Goal: Transaction & Acquisition: Obtain resource

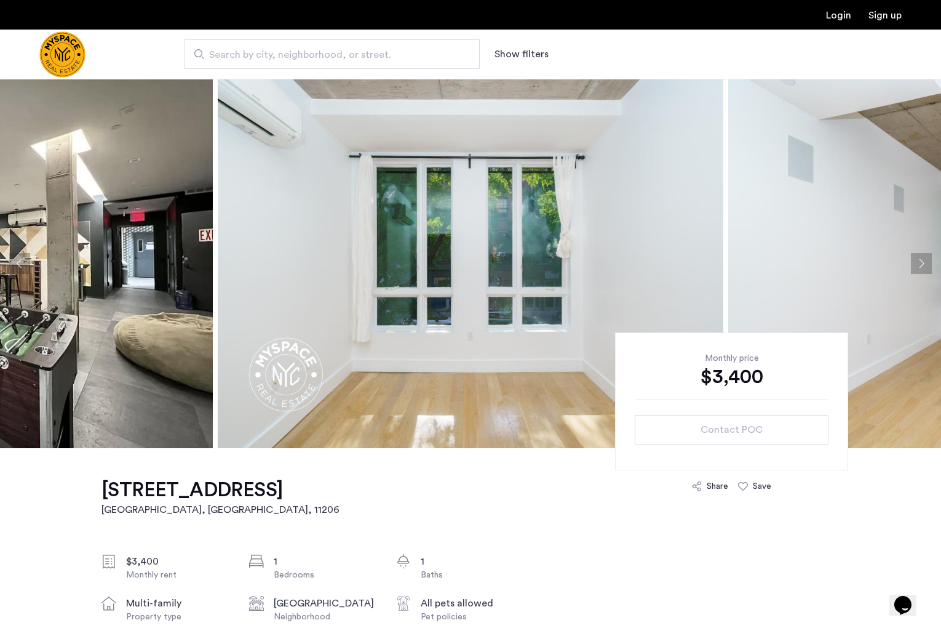
click at [86, 54] on img "Cazamio Logo" at bounding box center [62, 54] width 46 height 46
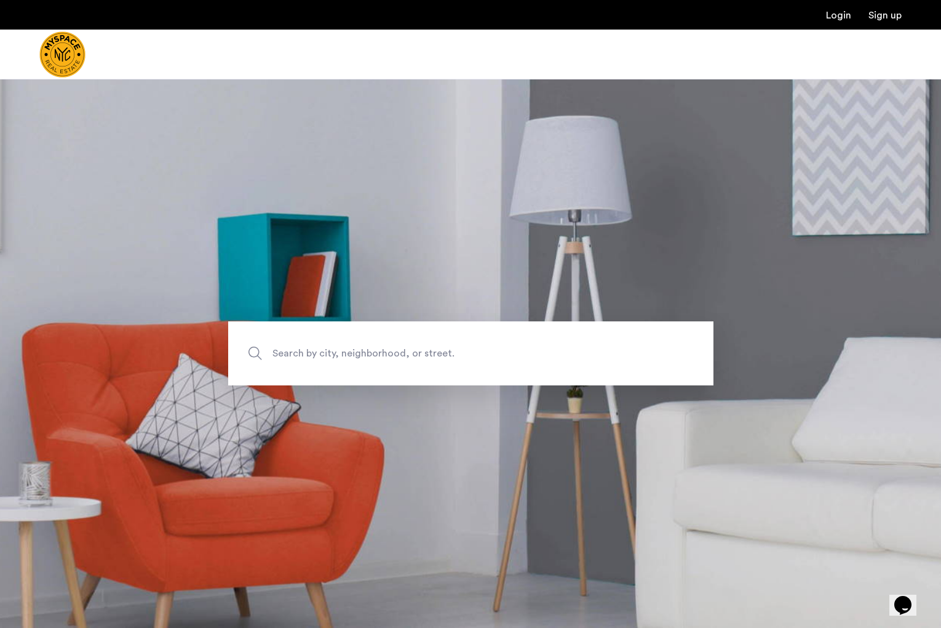
click at [86, 54] on img "Cazamio Logo" at bounding box center [62, 54] width 46 height 46
click at [340, 351] on span "Search by city, neighborhood, or street." at bounding box center [443, 353] width 340 height 17
click at [340, 351] on input "Search by city, neighborhood, or street." at bounding box center [470, 353] width 485 height 64
type input "*"
type input "**********"
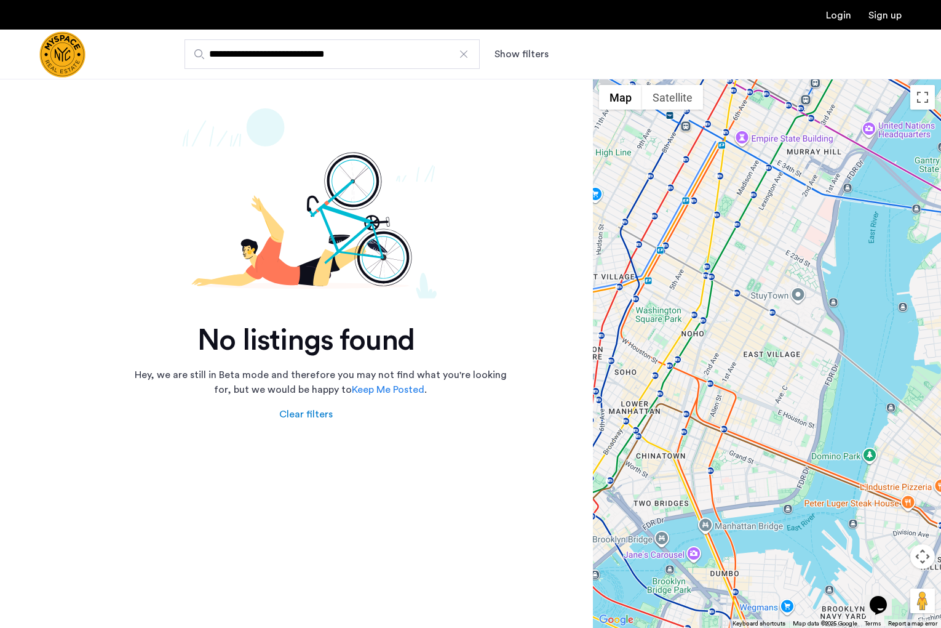
click at [86, 53] on img "Cazamio Logo" at bounding box center [62, 54] width 46 height 46
click at [508, 60] on button "Show filters" at bounding box center [522, 54] width 54 height 15
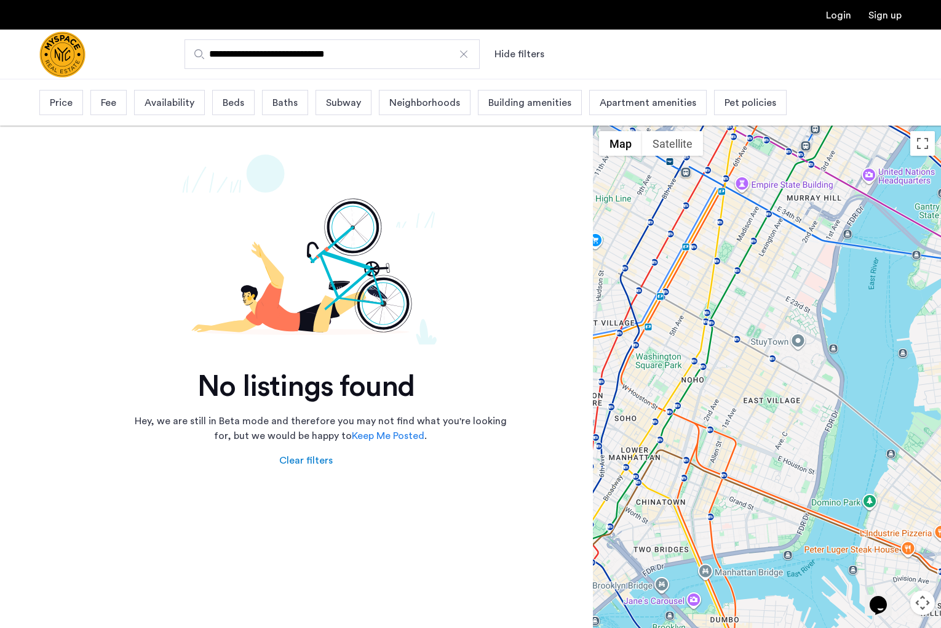
click at [509, 58] on button "Hide filters" at bounding box center [520, 54] width 50 height 15
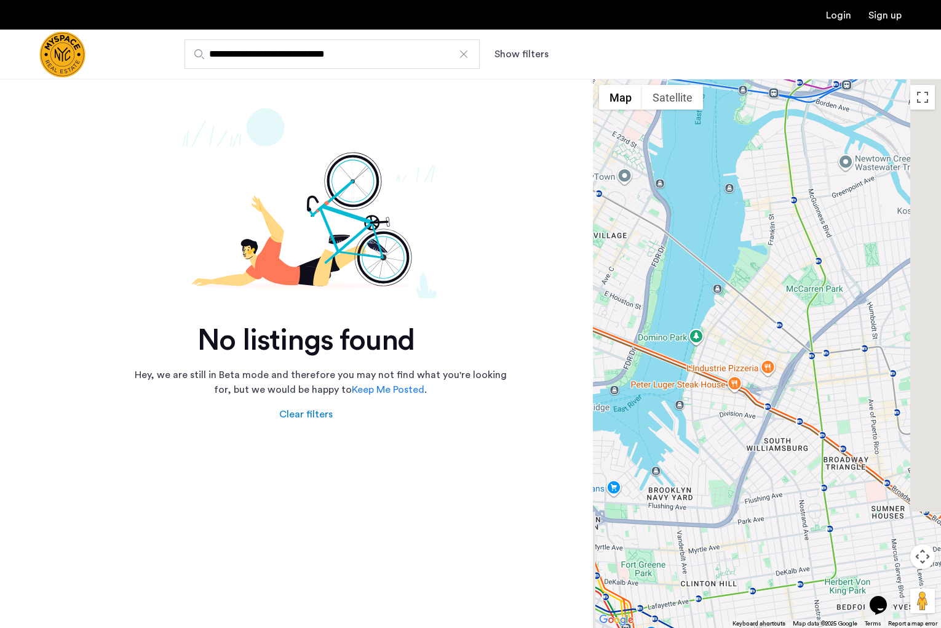
drag, startPoint x: 832, startPoint y: 375, endPoint x: 642, endPoint y: 245, distance: 229.7
click at [642, 245] on div at bounding box center [767, 353] width 348 height 549
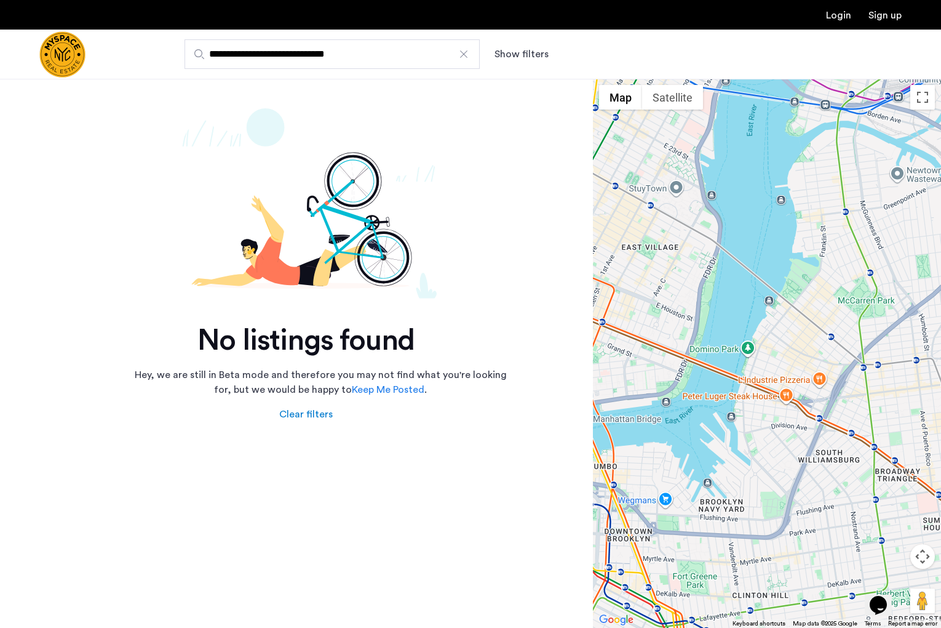
drag, startPoint x: 763, startPoint y: 351, endPoint x: 839, endPoint y: 381, distance: 82.0
click at [839, 381] on div at bounding box center [767, 353] width 348 height 549
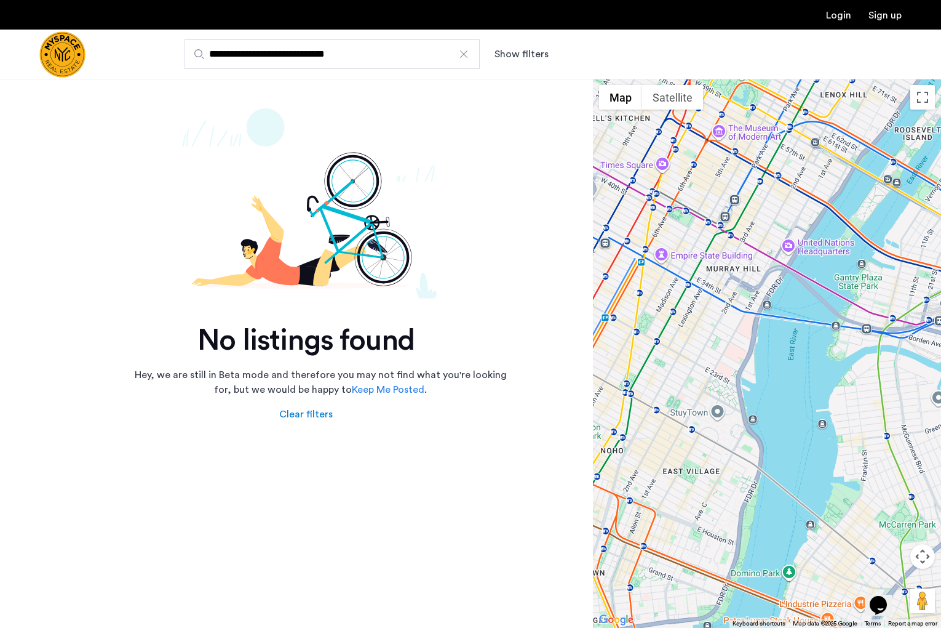
drag, startPoint x: 689, startPoint y: 223, endPoint x: 732, endPoint y: 449, distance: 229.8
click at [732, 449] on div at bounding box center [767, 353] width 348 height 549
click at [920, 558] on button "Map camera controls" at bounding box center [923, 556] width 25 height 25
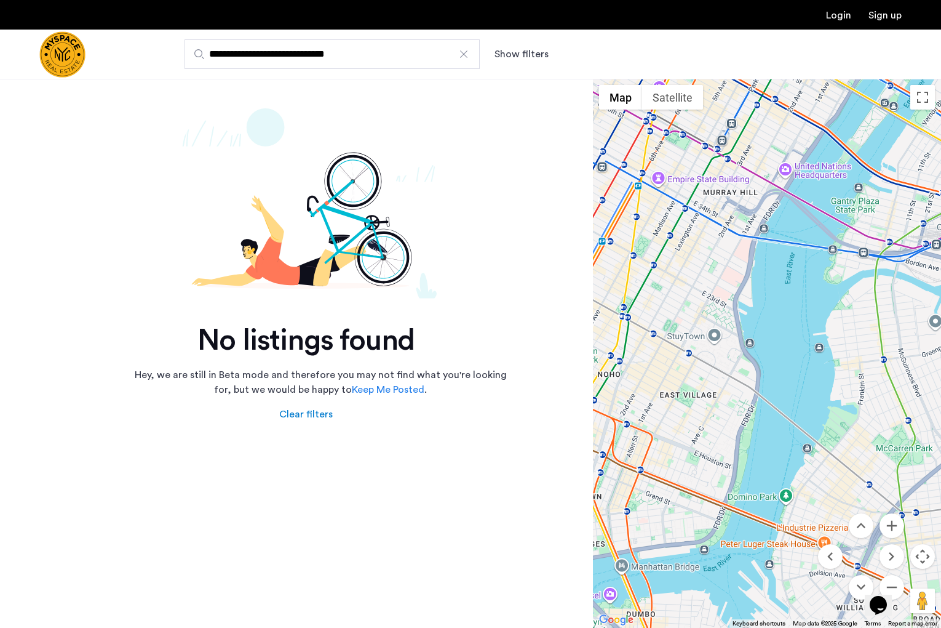
drag, startPoint x: 868, startPoint y: 449, endPoint x: 864, endPoint y: 372, distance: 76.4
click at [864, 372] on div at bounding box center [767, 353] width 348 height 549
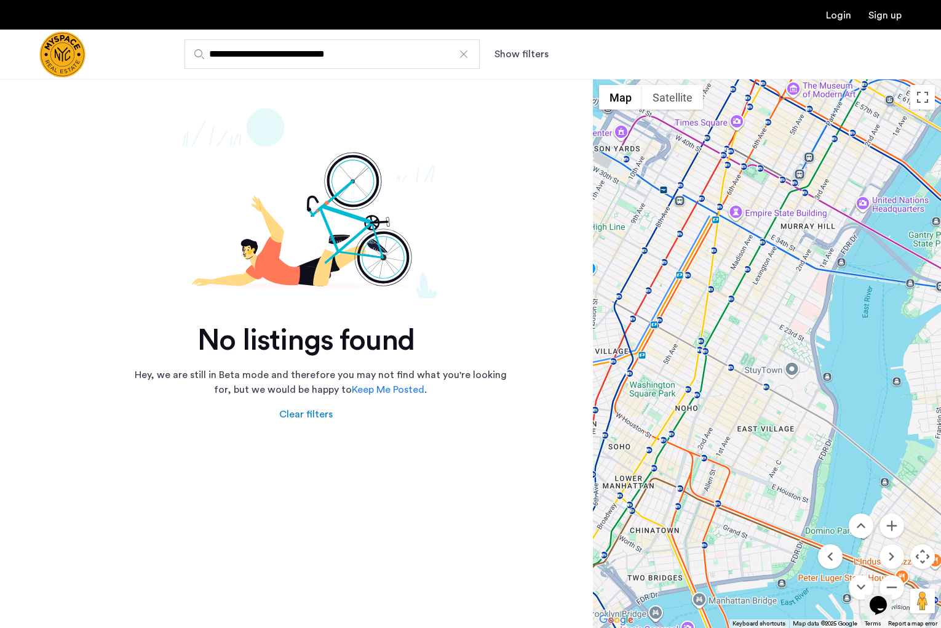
drag, startPoint x: 709, startPoint y: 301, endPoint x: 789, endPoint y: 335, distance: 86.9
click at [789, 335] on div at bounding box center [767, 353] width 348 height 549
click at [86, 56] on img "Cazamio Logo" at bounding box center [62, 54] width 46 height 46
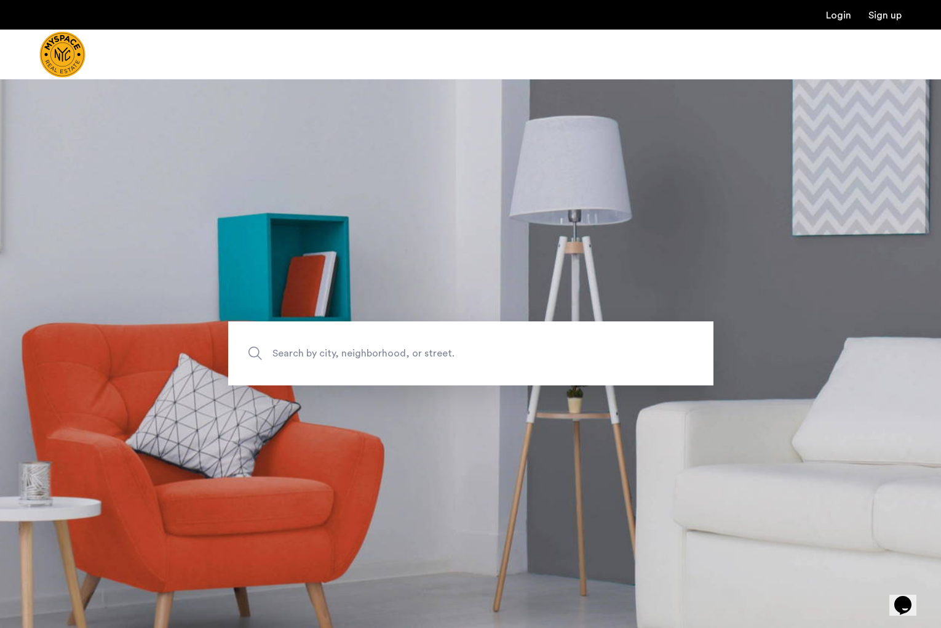
click at [354, 353] on span "Search by city, neighborhood, or street." at bounding box center [443, 353] width 340 height 17
click at [354, 353] on input "Search by city, neighborhood, or street." at bounding box center [470, 353] width 485 height 64
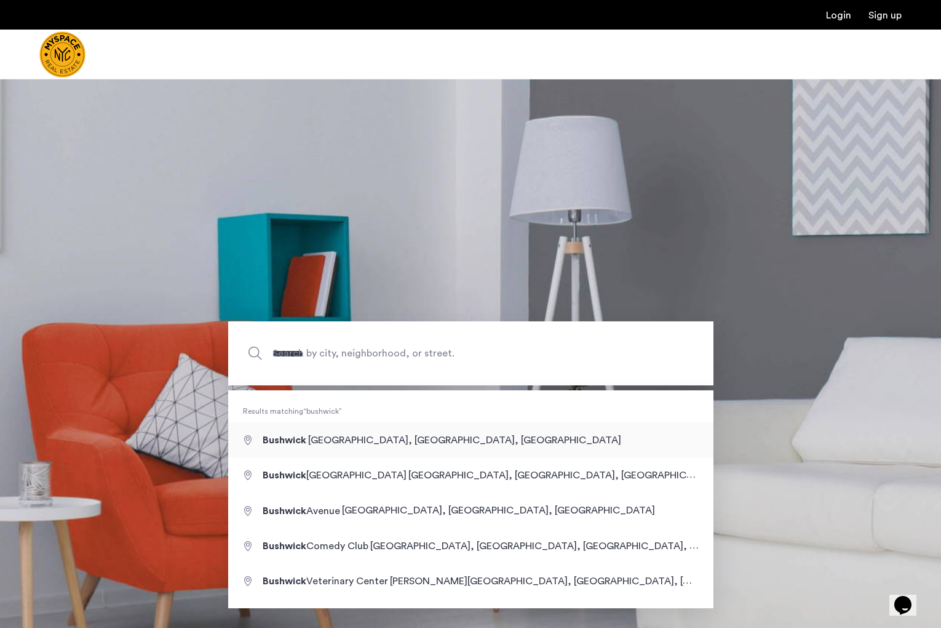
type input "**********"
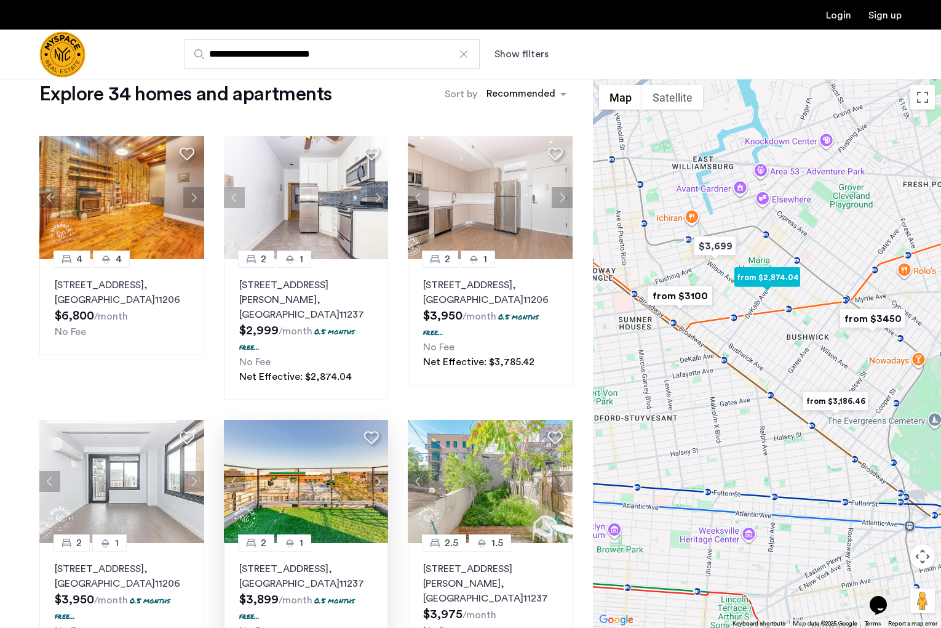
scroll to position [19, 0]
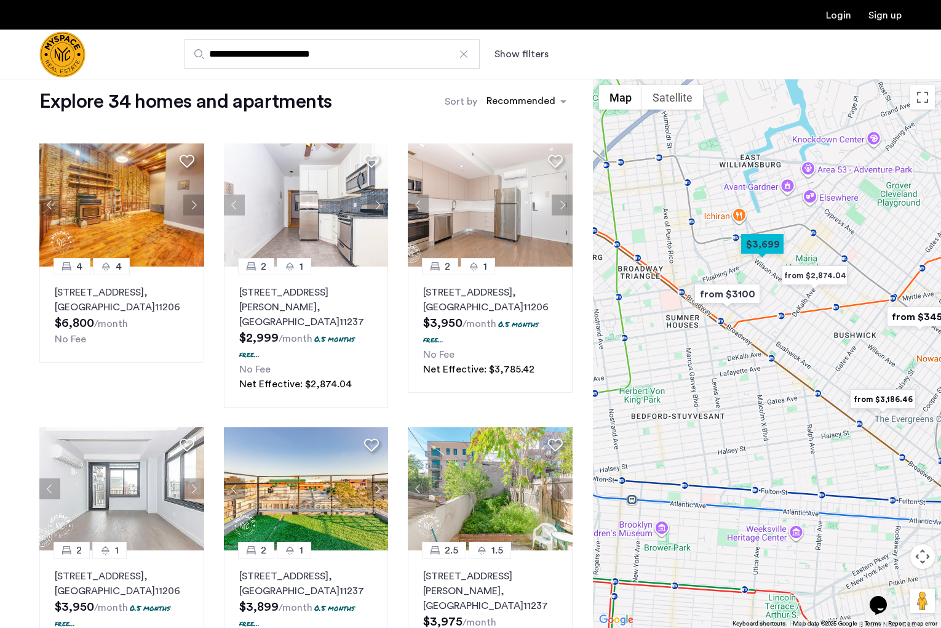
drag, startPoint x: 746, startPoint y: 223, endPoint x: 778, endPoint y: 222, distance: 31.4
click at [778, 222] on div at bounding box center [767, 353] width 348 height 549
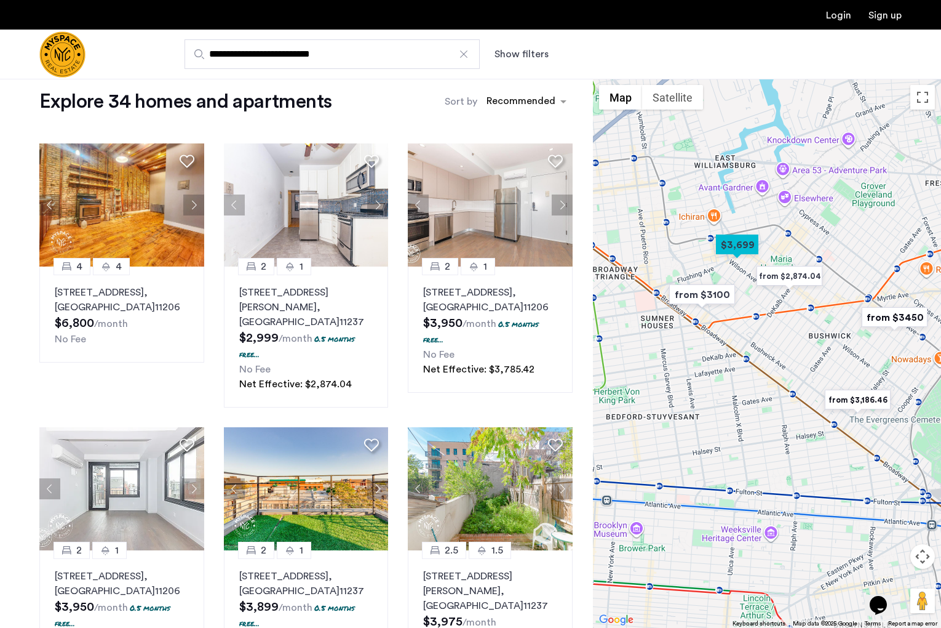
click at [793, 278] on img "from $2,874.04" at bounding box center [790, 276] width 76 height 28
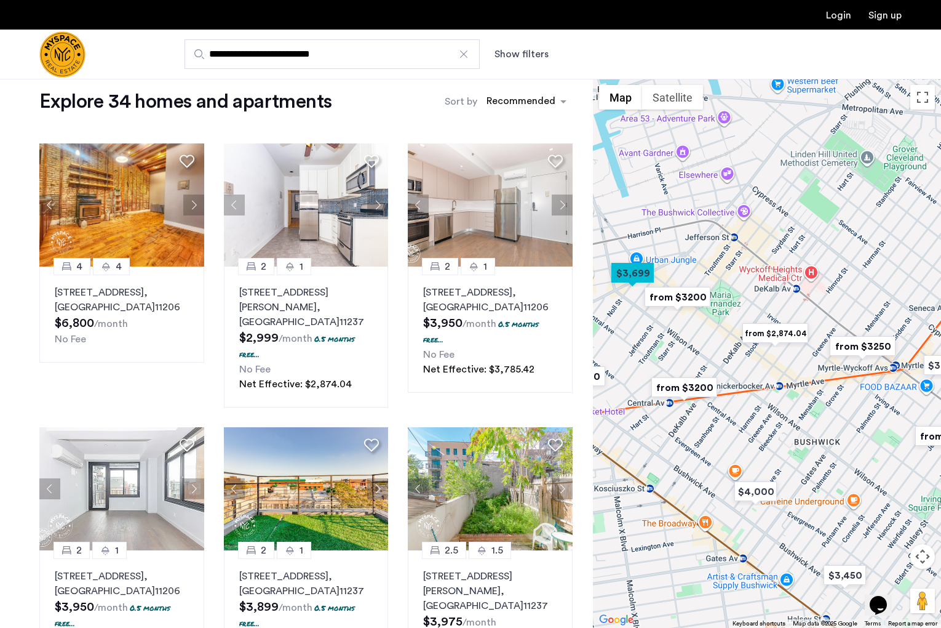
click at [777, 334] on img "from $2,874.04" at bounding box center [776, 333] width 76 height 28
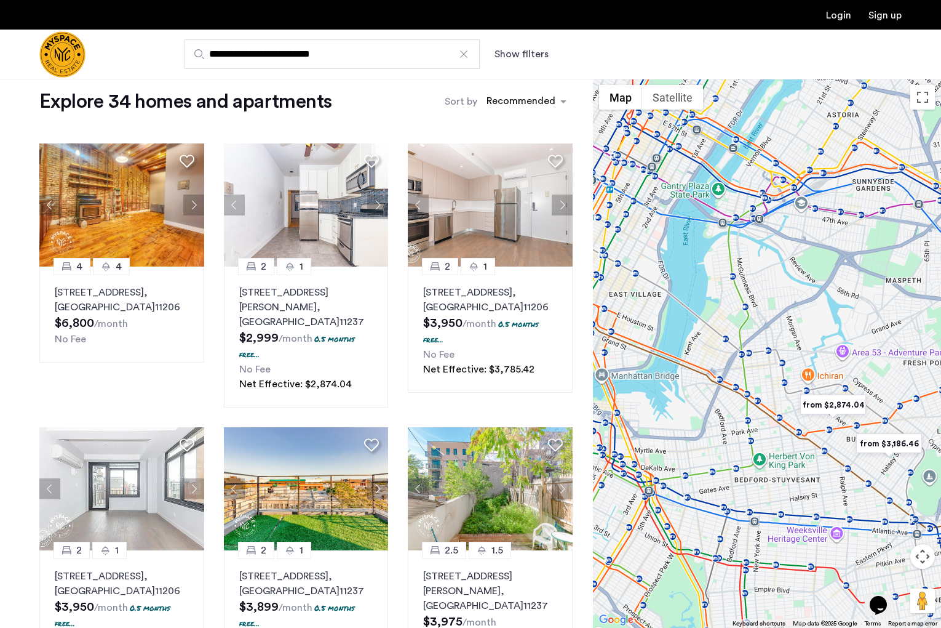
drag, startPoint x: 724, startPoint y: 363, endPoint x: 771, endPoint y: 368, distance: 47.0
click at [771, 368] on div "To navigate, press the arrow keys." at bounding box center [767, 353] width 348 height 549
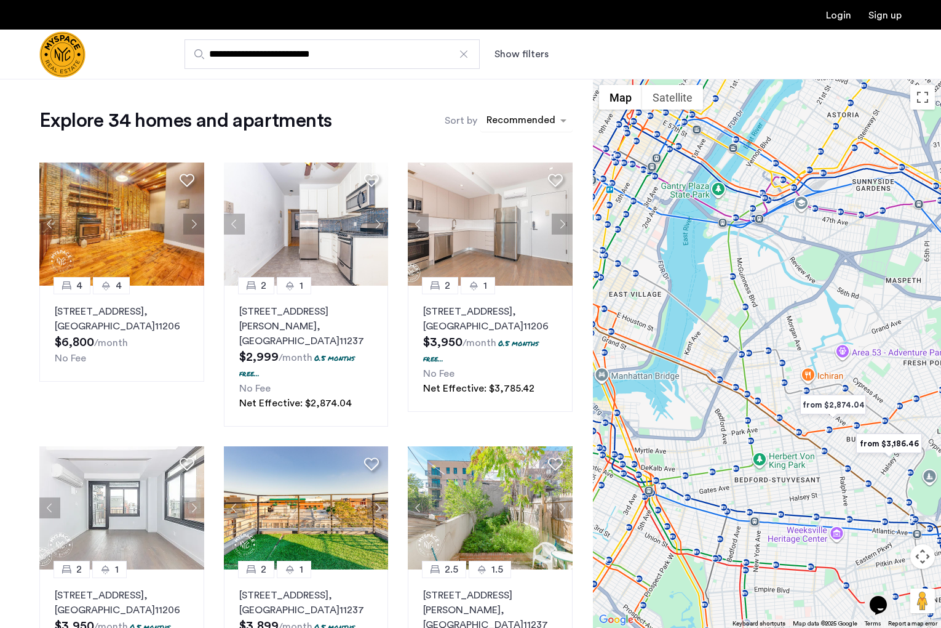
scroll to position [0, 0]
click at [530, 113] on div "Recommended" at bounding box center [520, 122] width 71 height 18
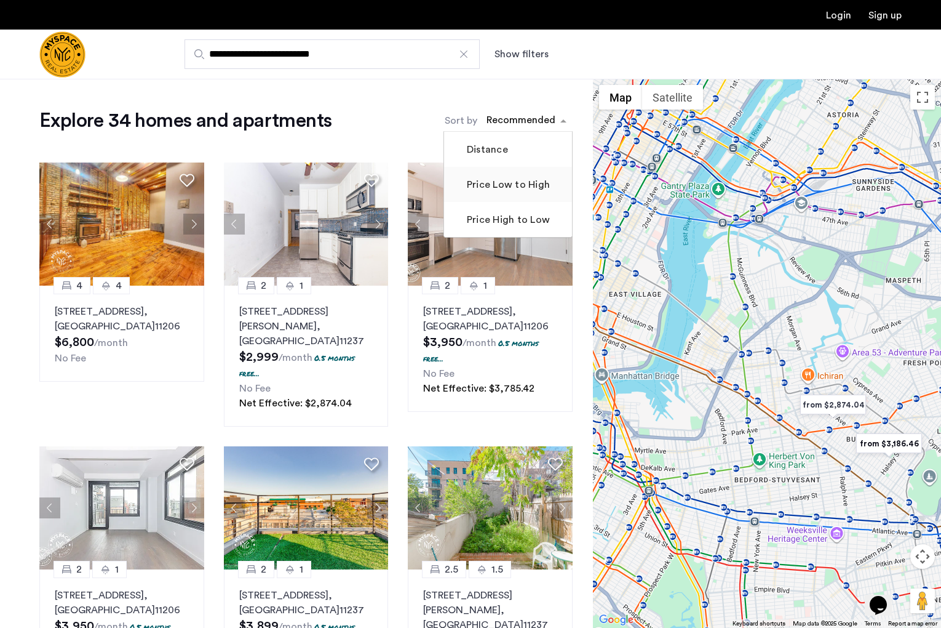
click at [529, 180] on label "Price Low to High" at bounding box center [508, 184] width 86 height 15
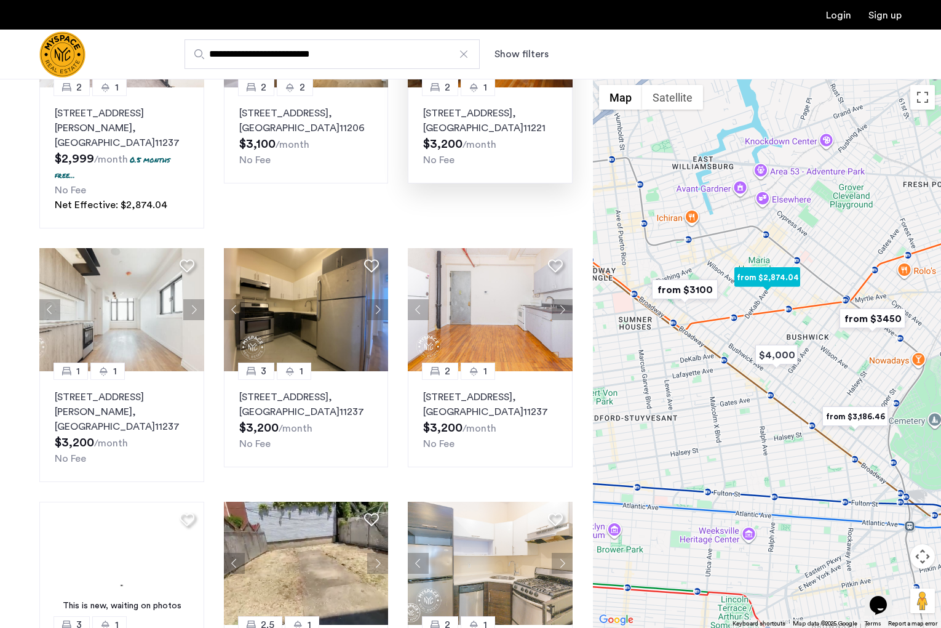
scroll to position [211, 0]
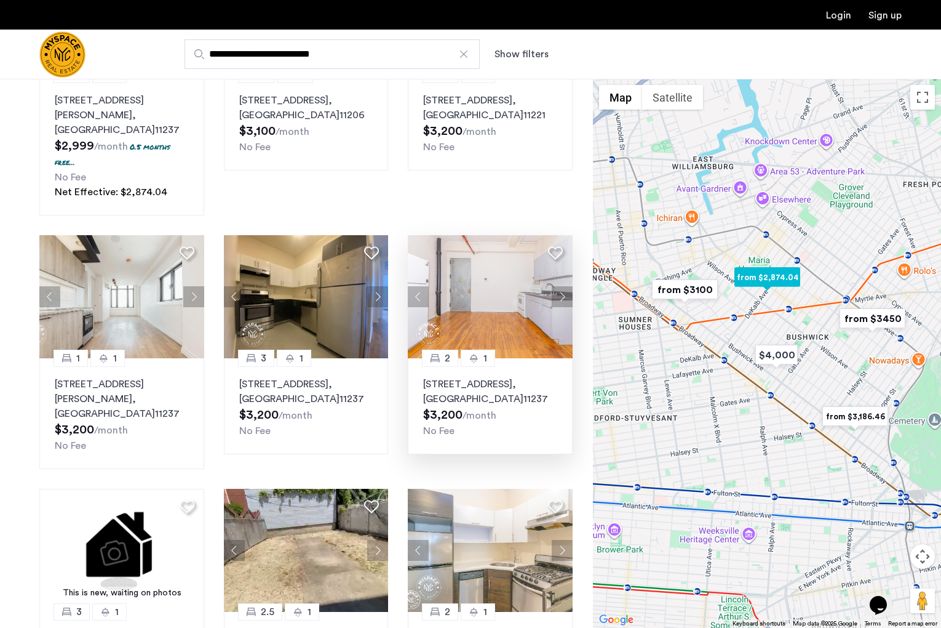
click at [564, 286] on button "Next apartment" at bounding box center [562, 296] width 21 height 21
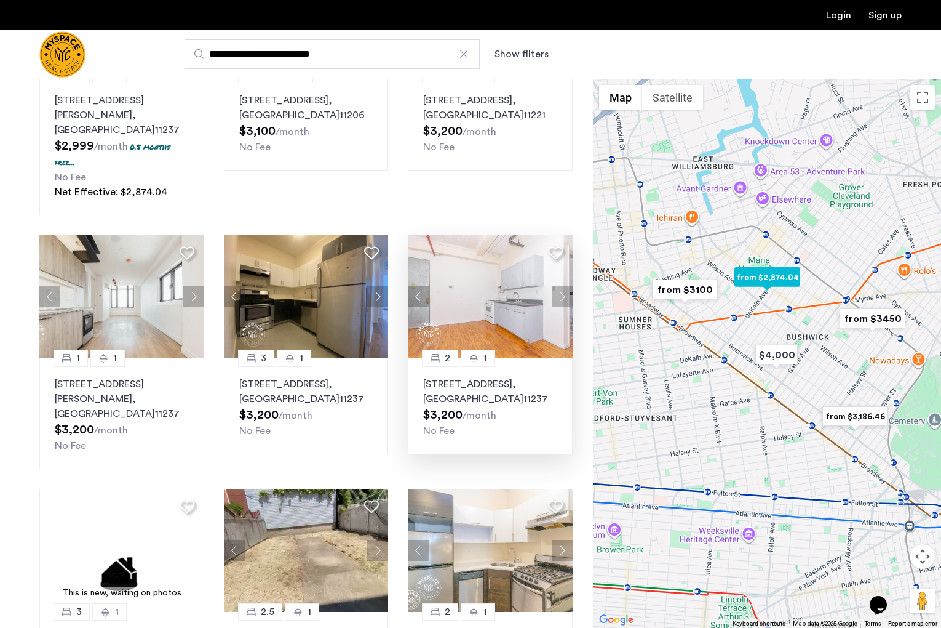
click at [564, 286] on button "Next apartment" at bounding box center [562, 296] width 21 height 21
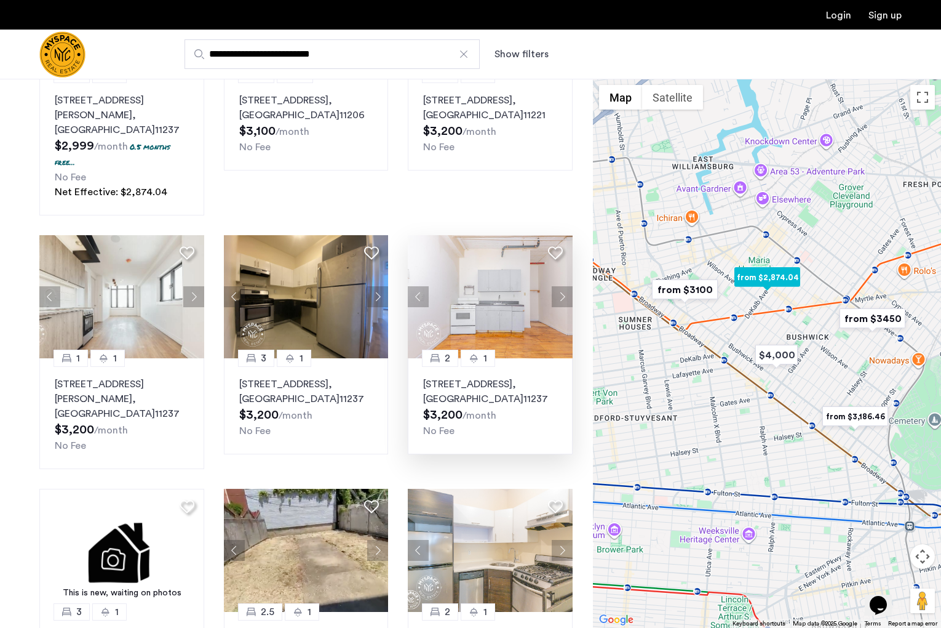
click at [564, 286] on button "Next apartment" at bounding box center [562, 296] width 21 height 21
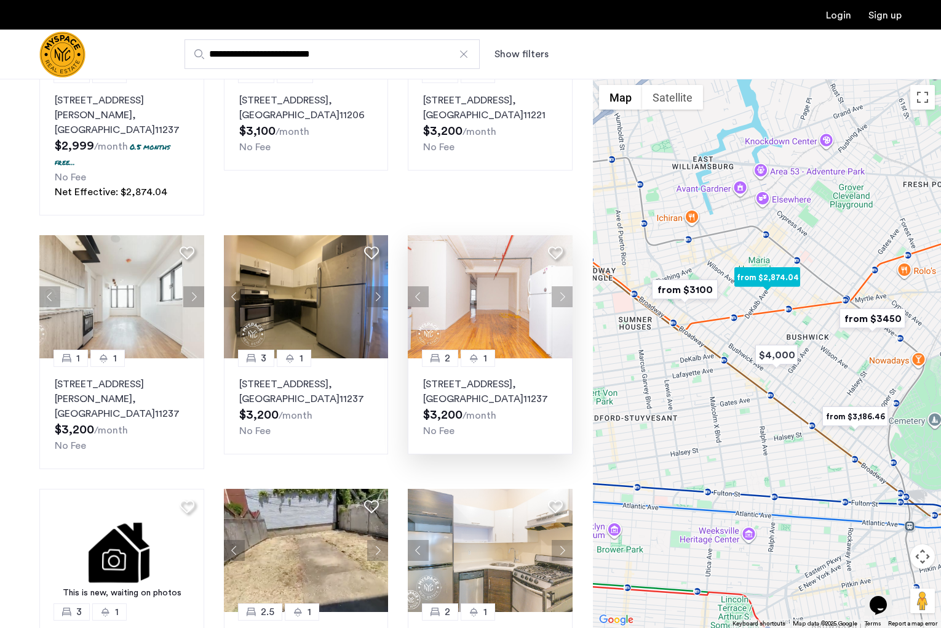
click at [564, 286] on button "Next apartment" at bounding box center [562, 296] width 21 height 21
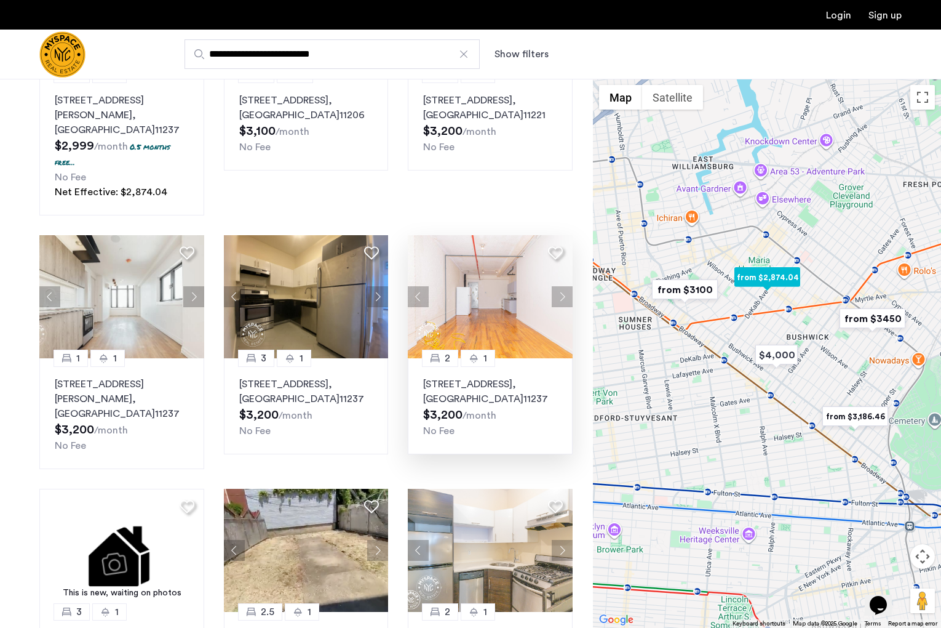
click at [564, 286] on button "Next apartment" at bounding box center [562, 296] width 21 height 21
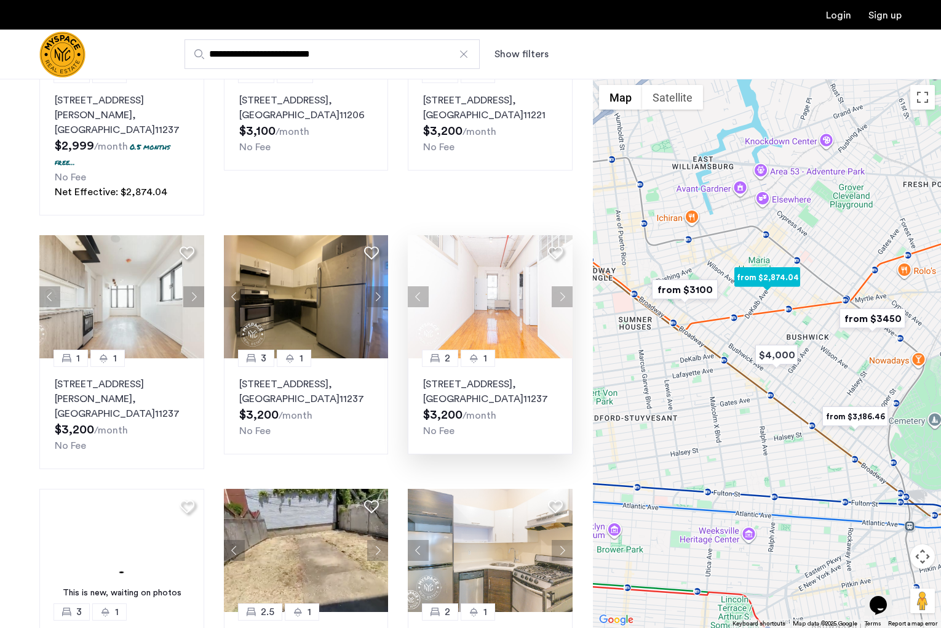
click at [564, 286] on button "Next apartment" at bounding box center [562, 296] width 21 height 21
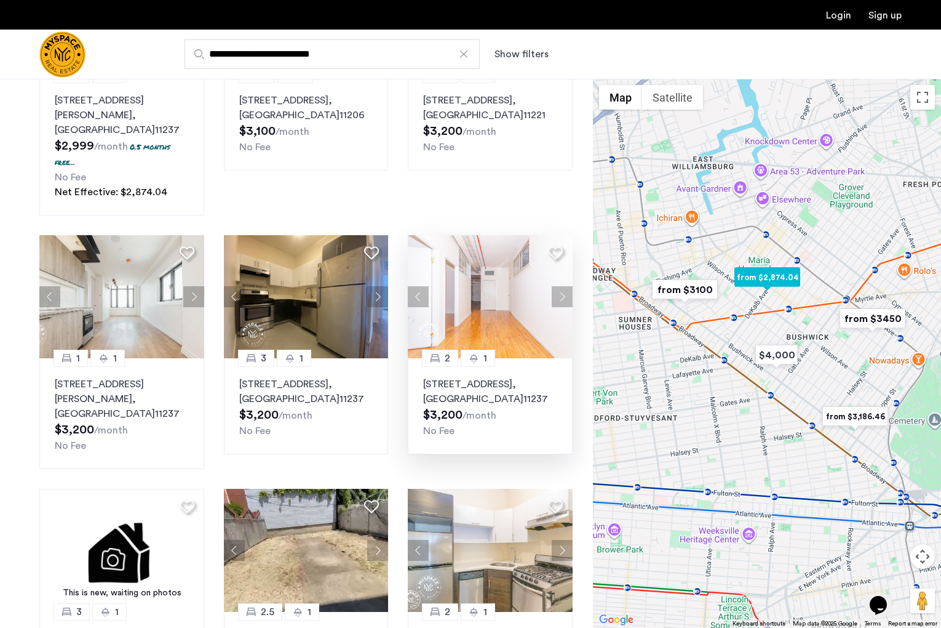
click at [564, 286] on button "Next apartment" at bounding box center [562, 296] width 21 height 21
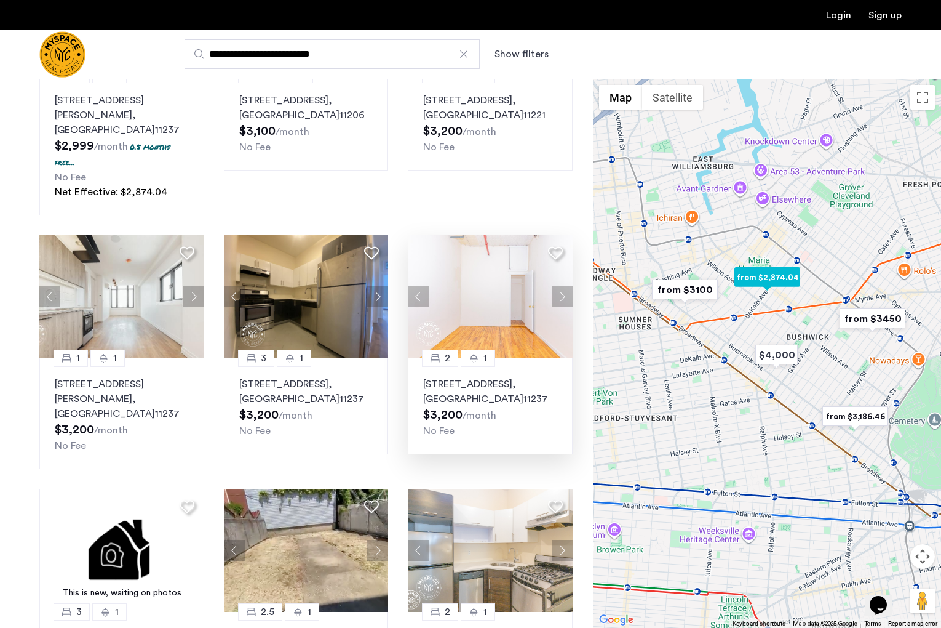
click at [564, 286] on button "Next apartment" at bounding box center [562, 296] width 21 height 21
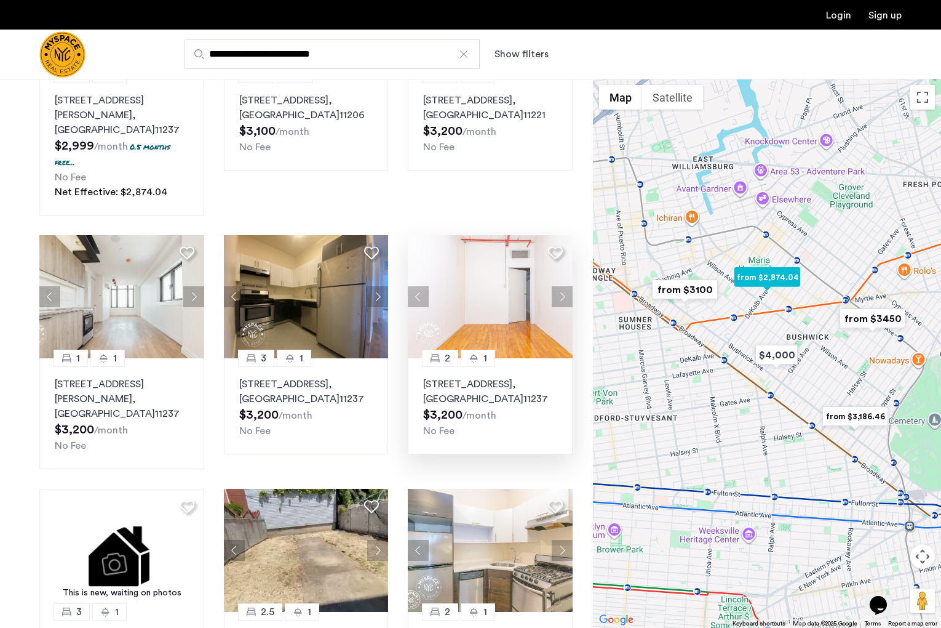
click at [564, 286] on button "Next apartment" at bounding box center [562, 296] width 21 height 21
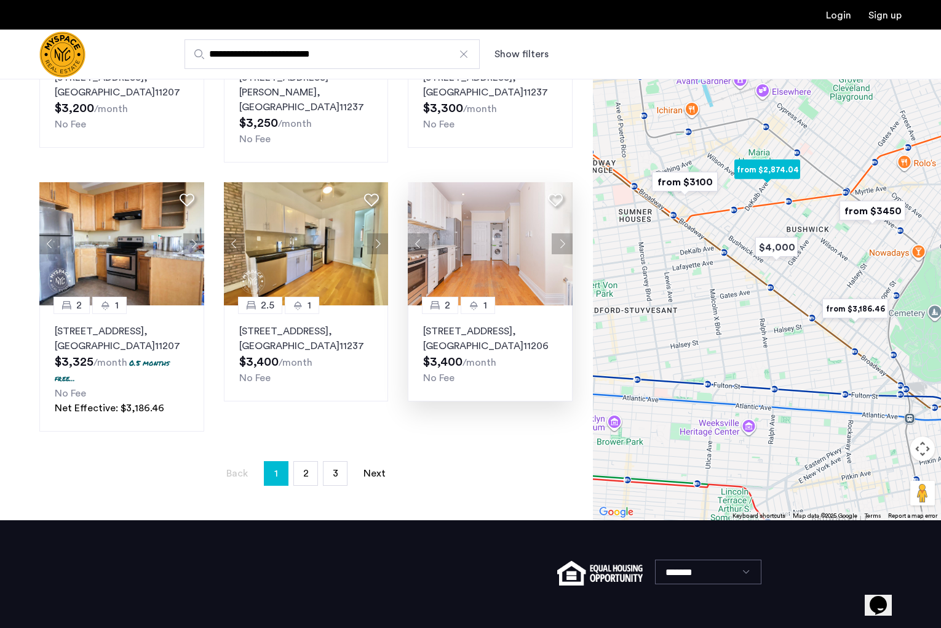
scroll to position [772, 0]
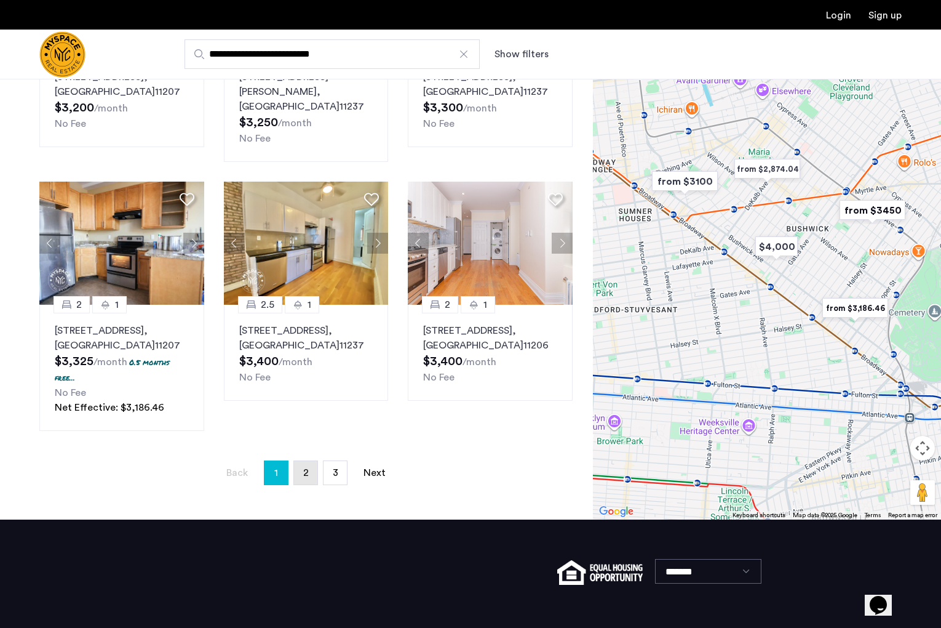
click at [307, 468] on span "2" at bounding box center [306, 473] width 6 height 10
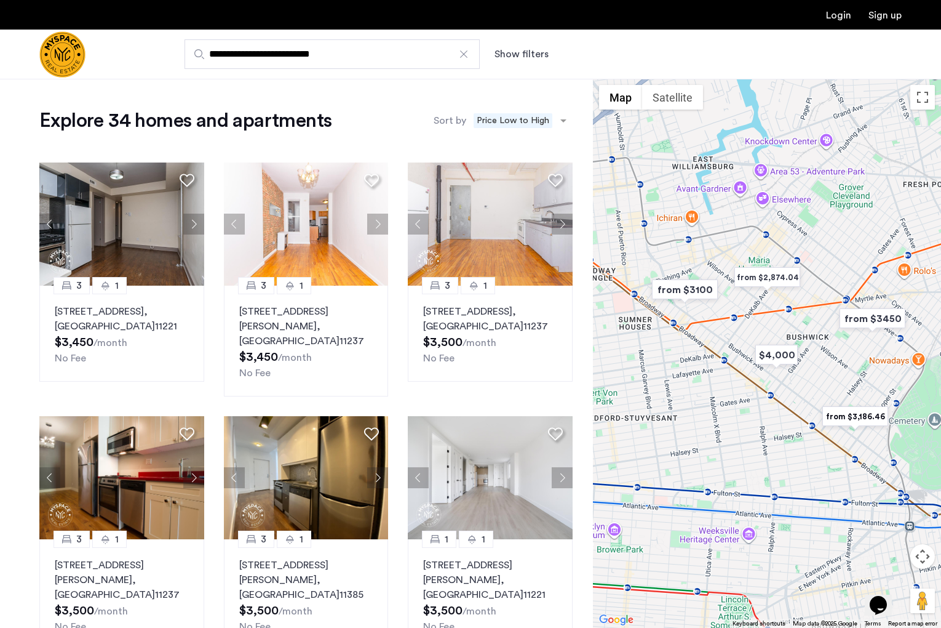
click at [468, 54] on div at bounding box center [464, 54] width 12 height 12
click at [468, 54] on input "**********" at bounding box center [332, 54] width 295 height 30
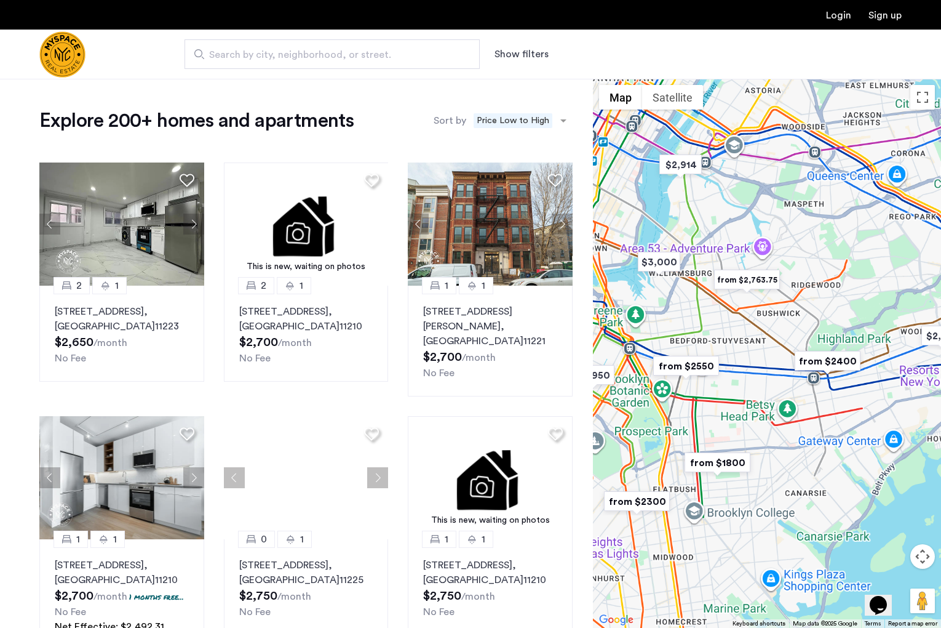
click at [305, 58] on span "Search by city, neighborhood, or street." at bounding box center [327, 54] width 236 height 15
click at [305, 58] on input "Search by city, neighborhood, or street." at bounding box center [332, 54] width 295 height 30
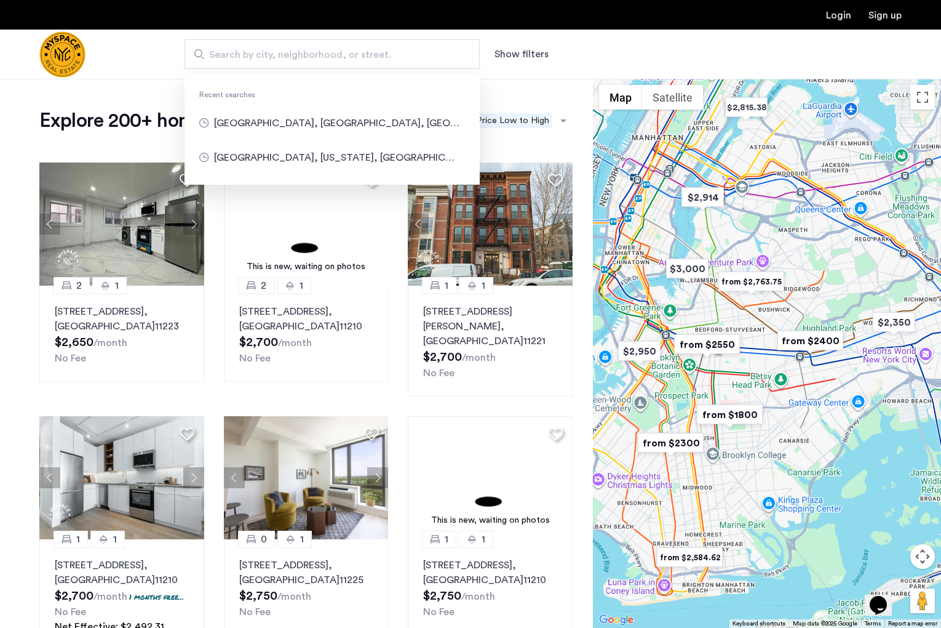
click at [637, 55] on div "Search by city, neighborhood, or street. Recent searches [GEOGRAPHIC_DATA], [GE…" at bounding box center [531, 54] width 742 height 30
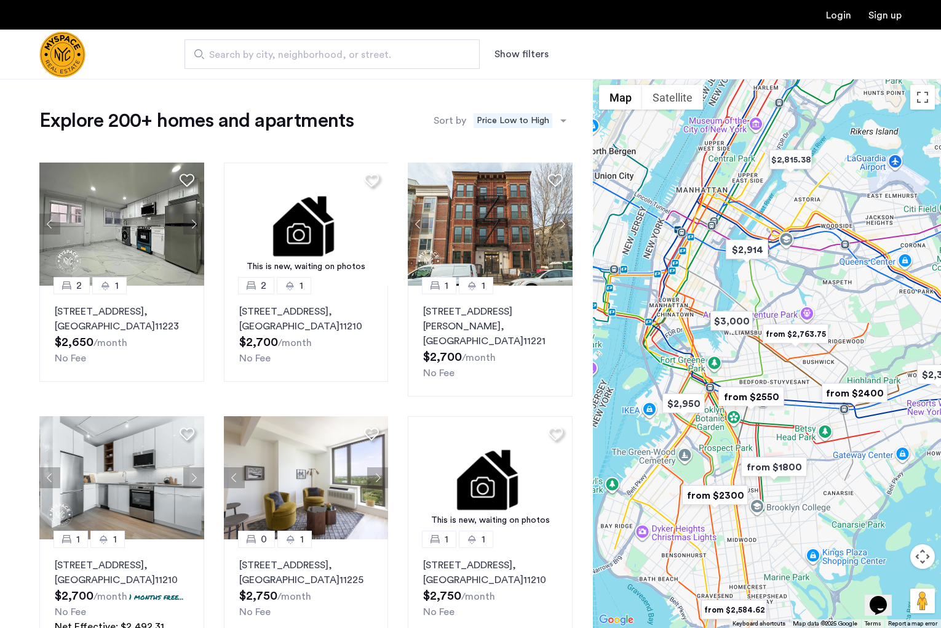
drag, startPoint x: 761, startPoint y: 361, endPoint x: 805, endPoint y: 415, distance: 69.5
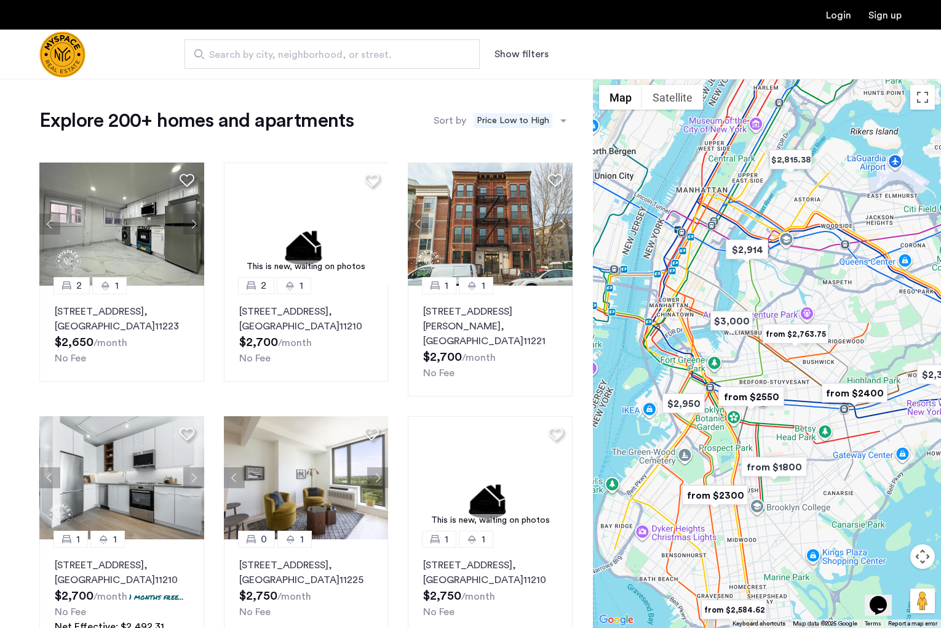
click at [805, 415] on div "To navigate, press the arrow keys." at bounding box center [767, 353] width 348 height 549
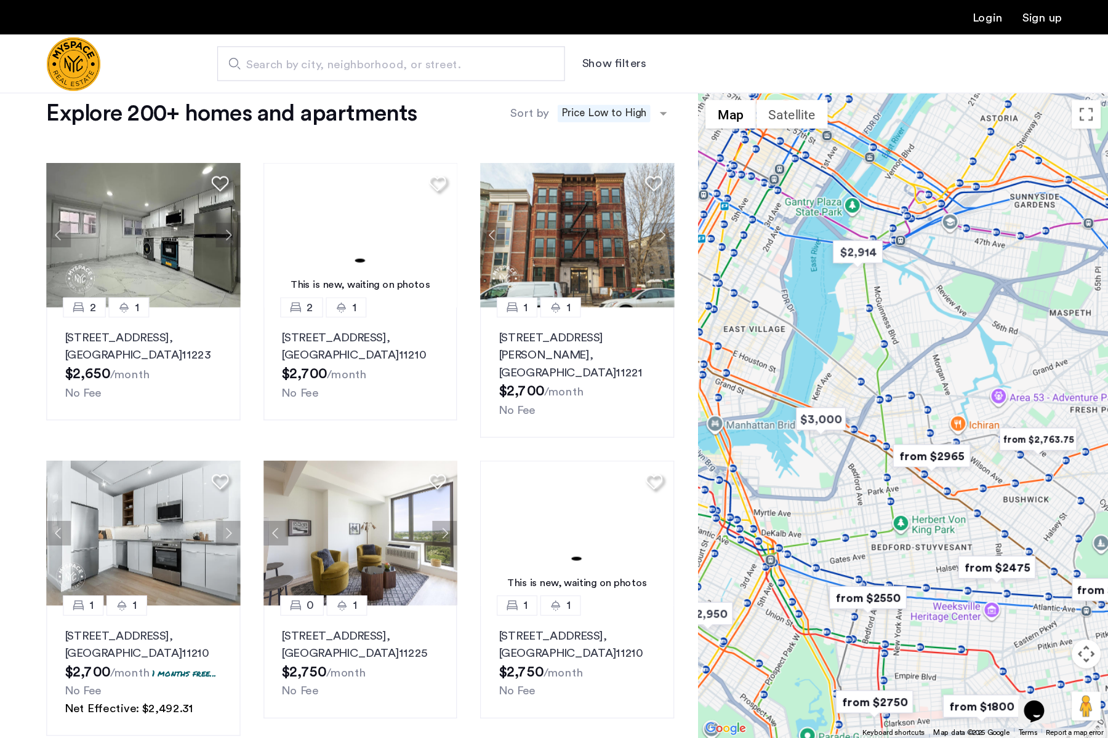
scroll to position [23, 0]
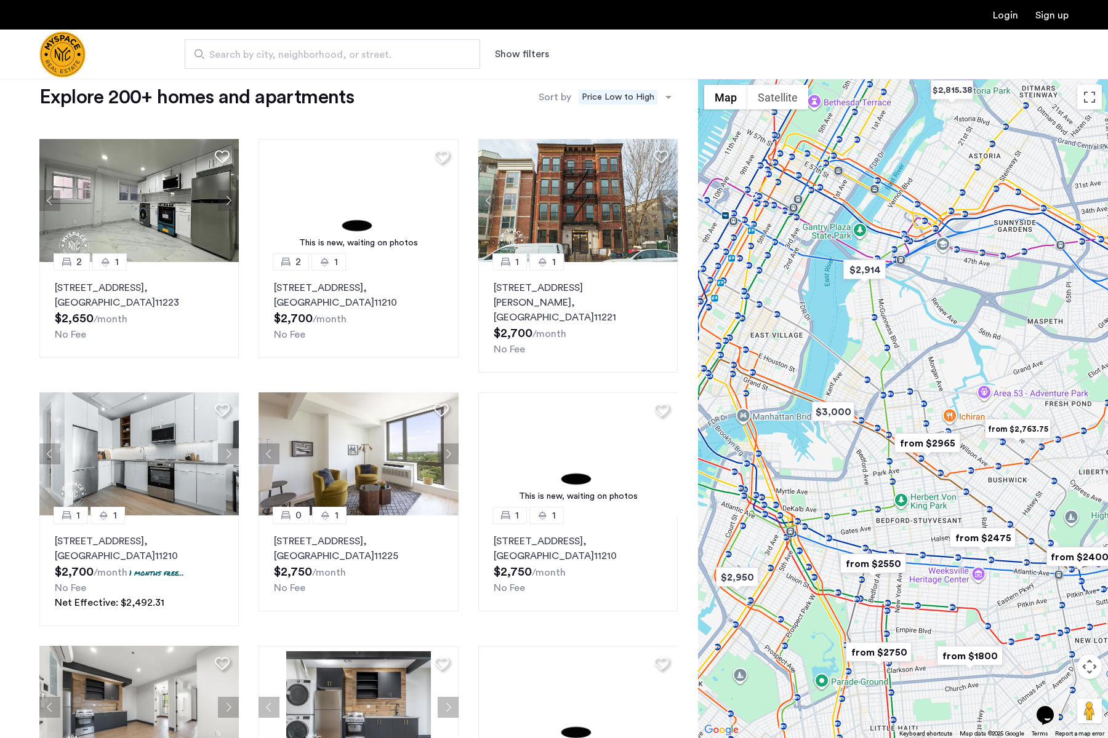
click at [936, 421] on div "To navigate, press the arrow keys." at bounding box center [903, 409] width 410 height 660
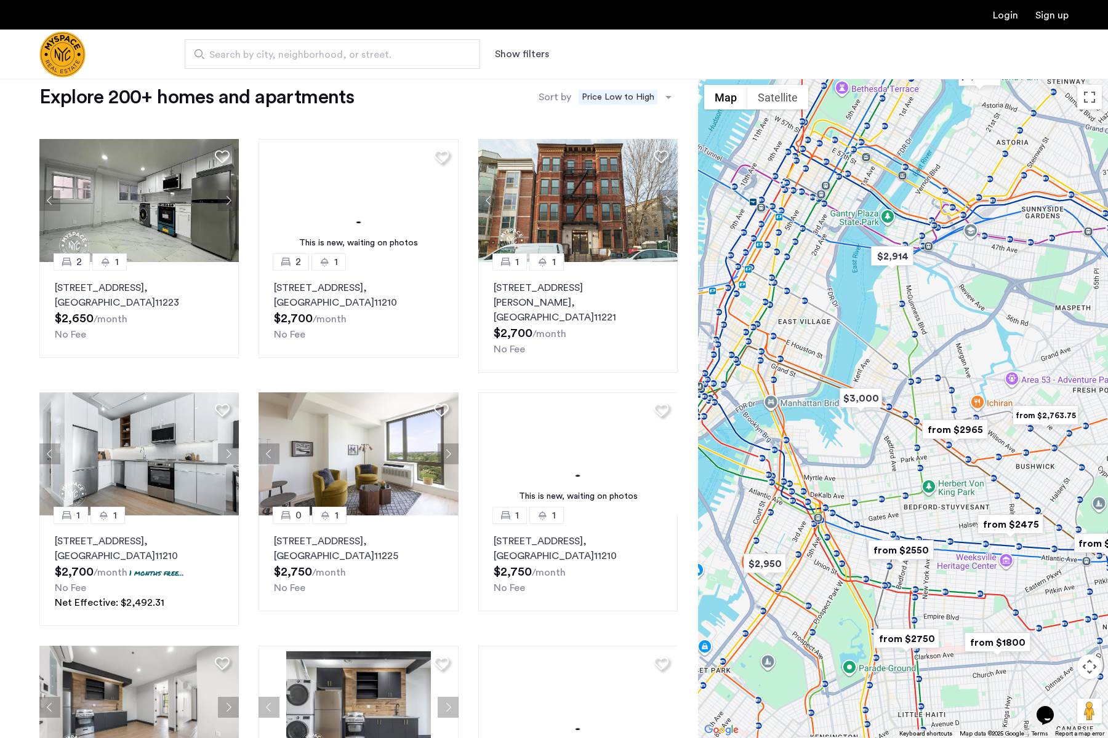
drag, startPoint x: 933, startPoint y: 387, endPoint x: 962, endPoint y: 372, distance: 32.5
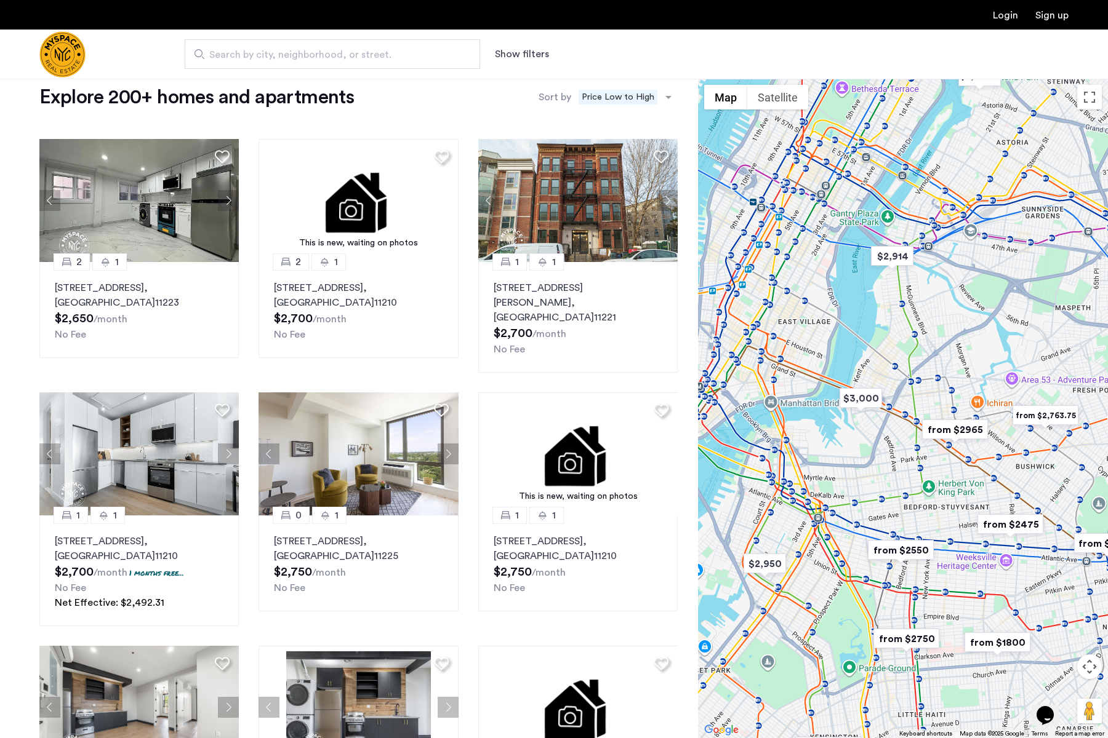
click at [941, 372] on div "To navigate, press the arrow keys." at bounding box center [903, 409] width 410 height 660
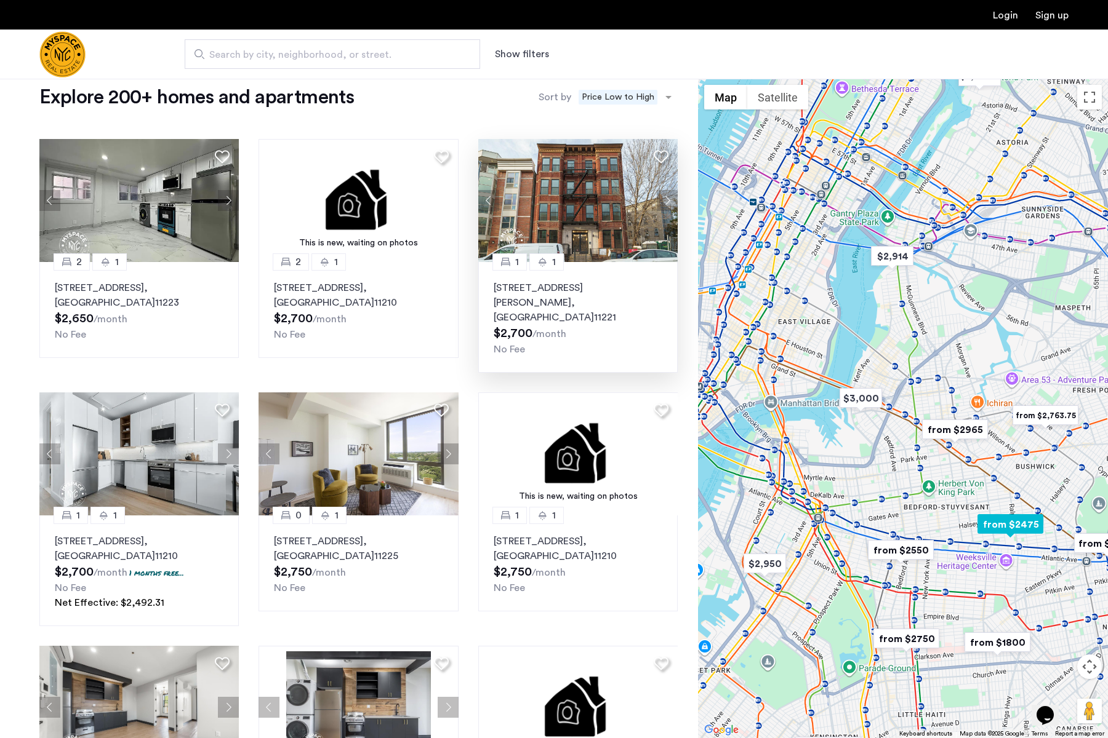
click at [664, 202] on button "Next apartment" at bounding box center [667, 200] width 21 height 21
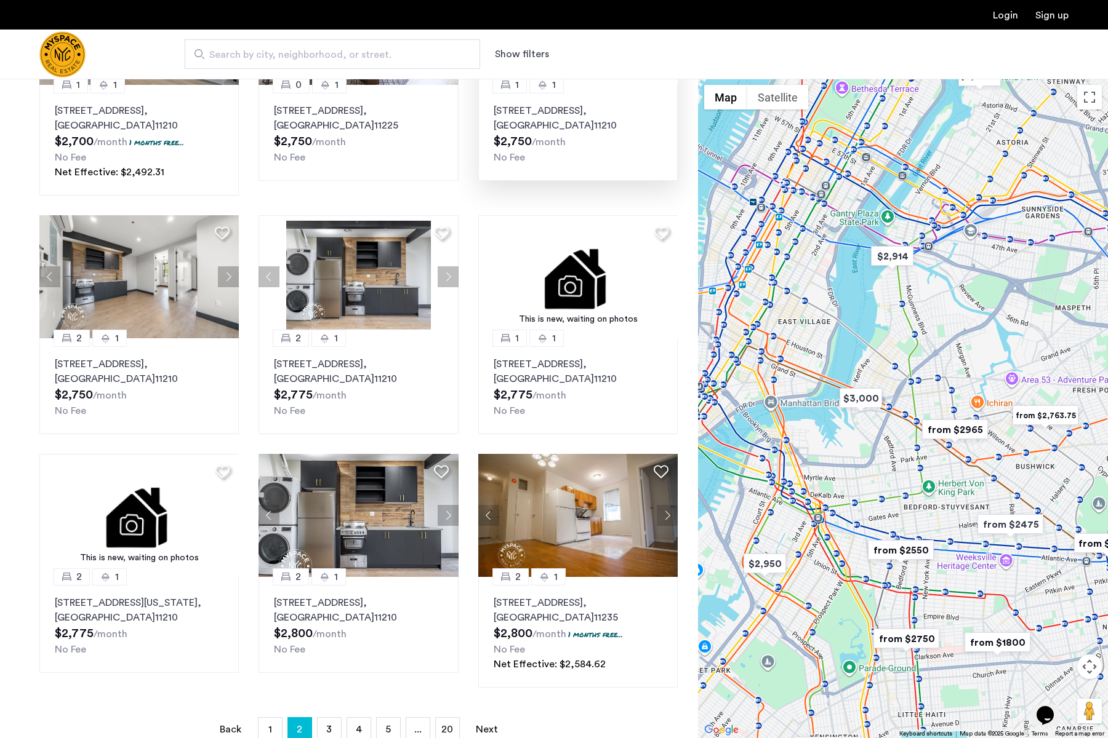
scroll to position [457, 0]
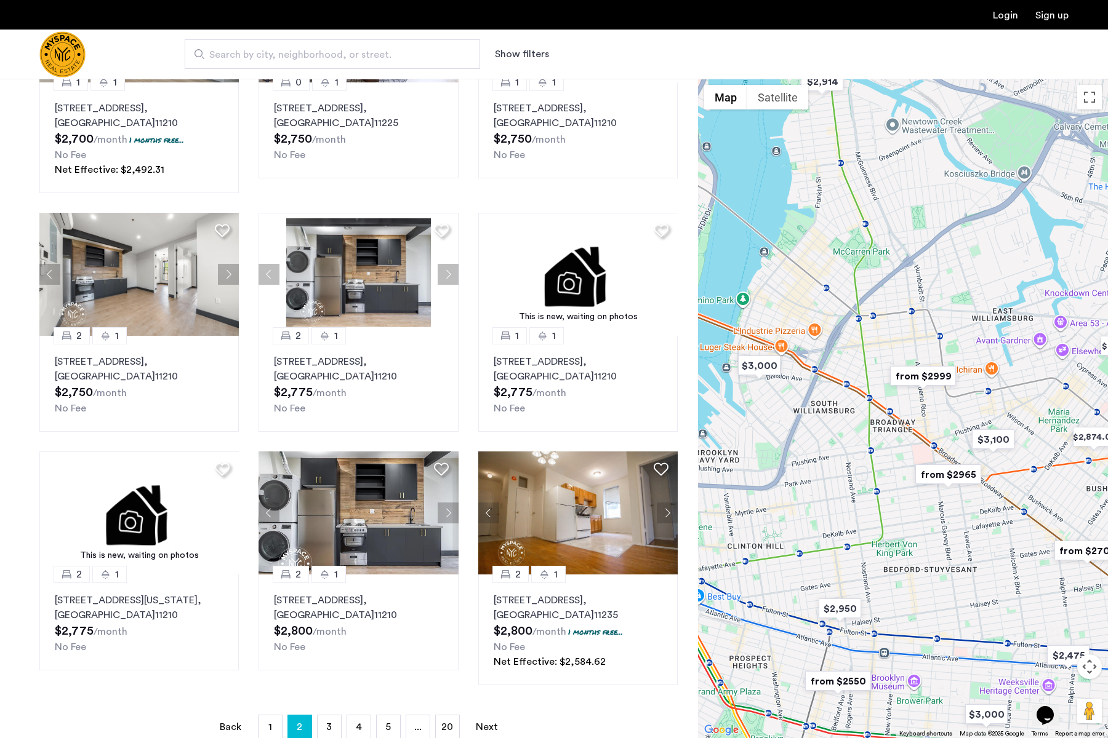
drag, startPoint x: 925, startPoint y: 355, endPoint x: 924, endPoint y: 286, distance: 68.9
click at [924, 286] on div "To navigate, press the arrow keys." at bounding box center [903, 409] width 410 height 660
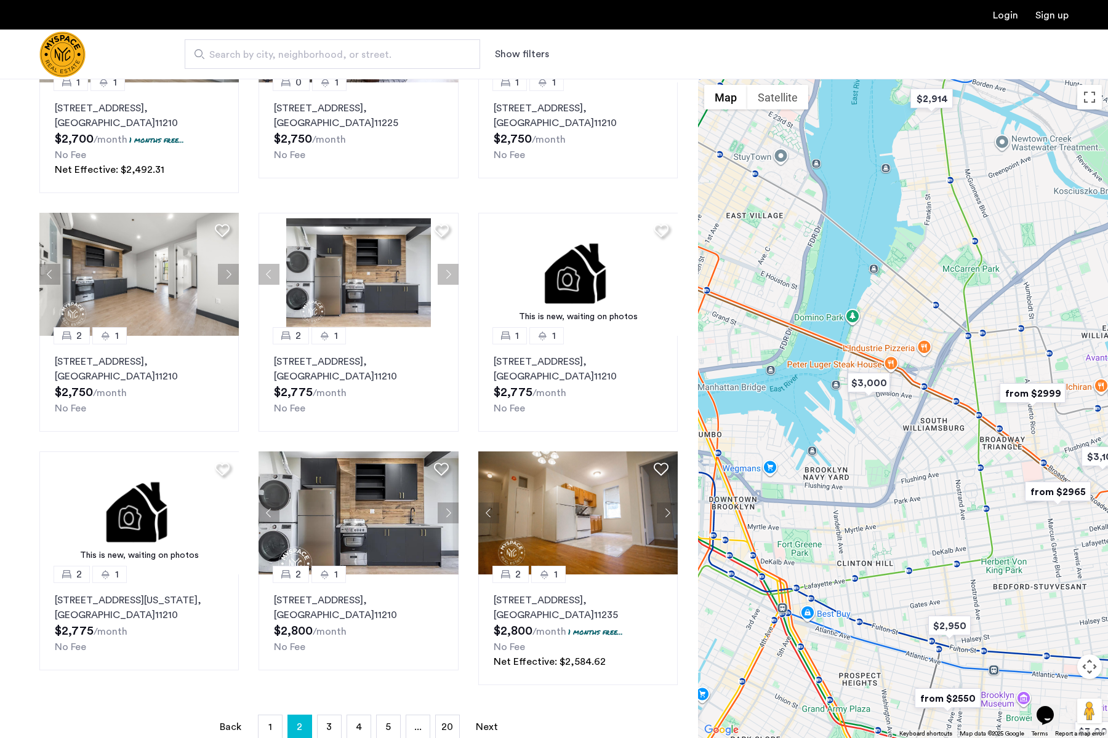
drag, startPoint x: 871, startPoint y: 289, endPoint x: 987, endPoint y: 306, distance: 117.0
click at [941, 306] on div "To navigate, press the arrow keys." at bounding box center [903, 409] width 410 height 660
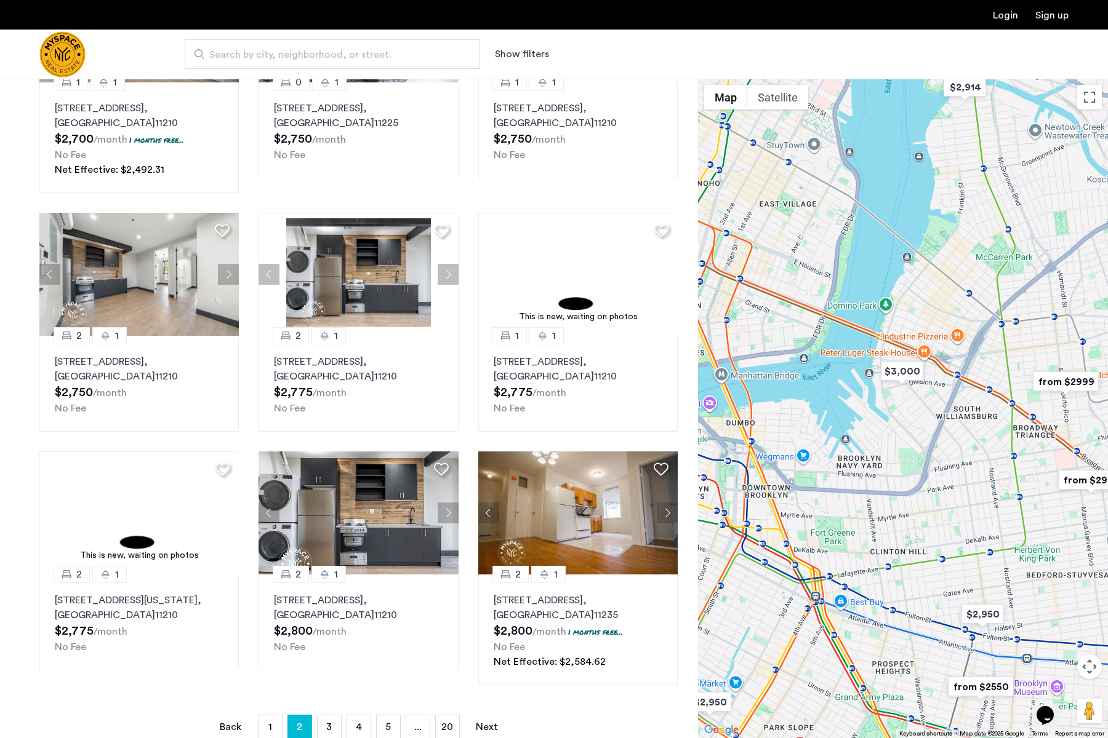
drag, startPoint x: 852, startPoint y: 273, endPoint x: 885, endPoint y: 262, distance: 35.6
click at [885, 262] on div "To navigate, press the arrow keys." at bounding box center [903, 409] width 410 height 660
